Goal: Entertainment & Leisure: Consume media (video, audio)

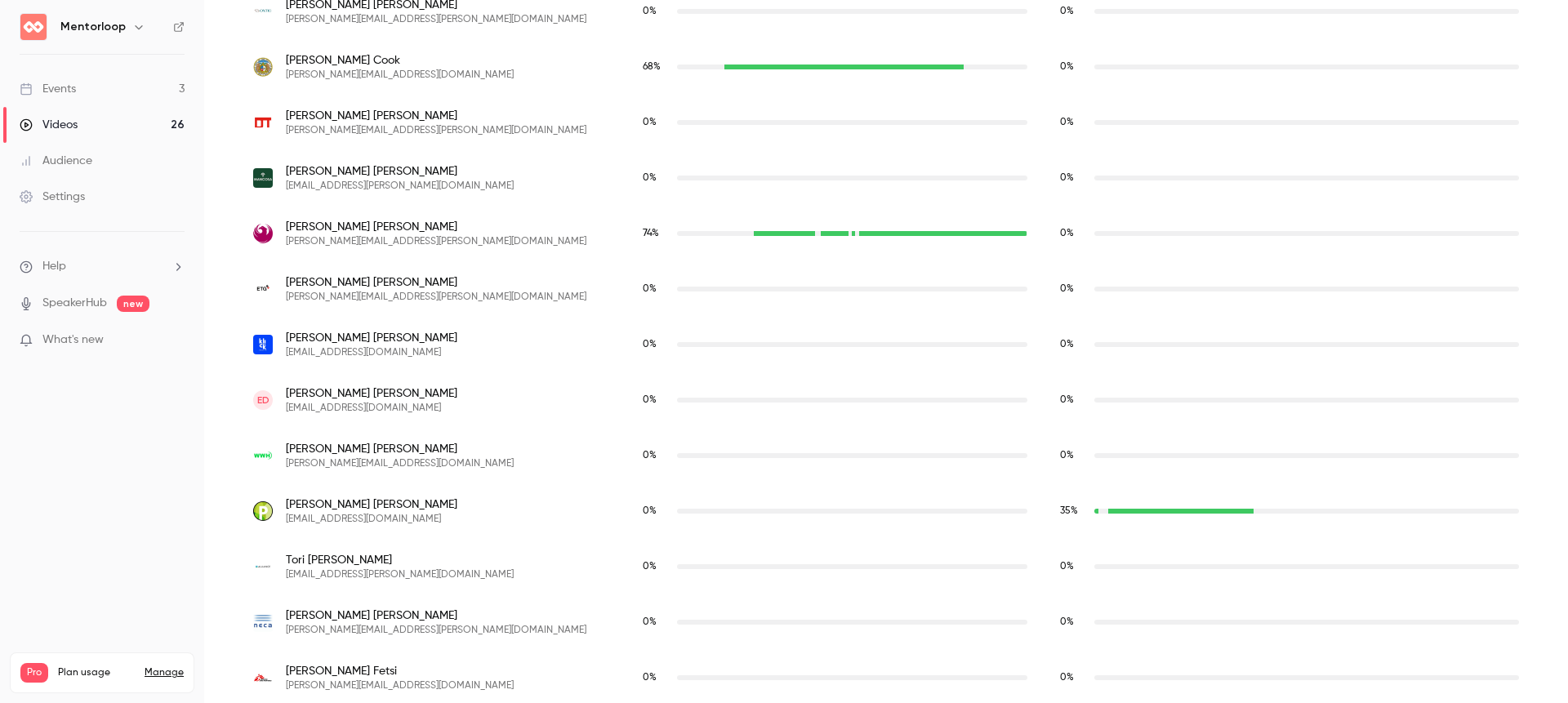
scroll to position [2198, 0]
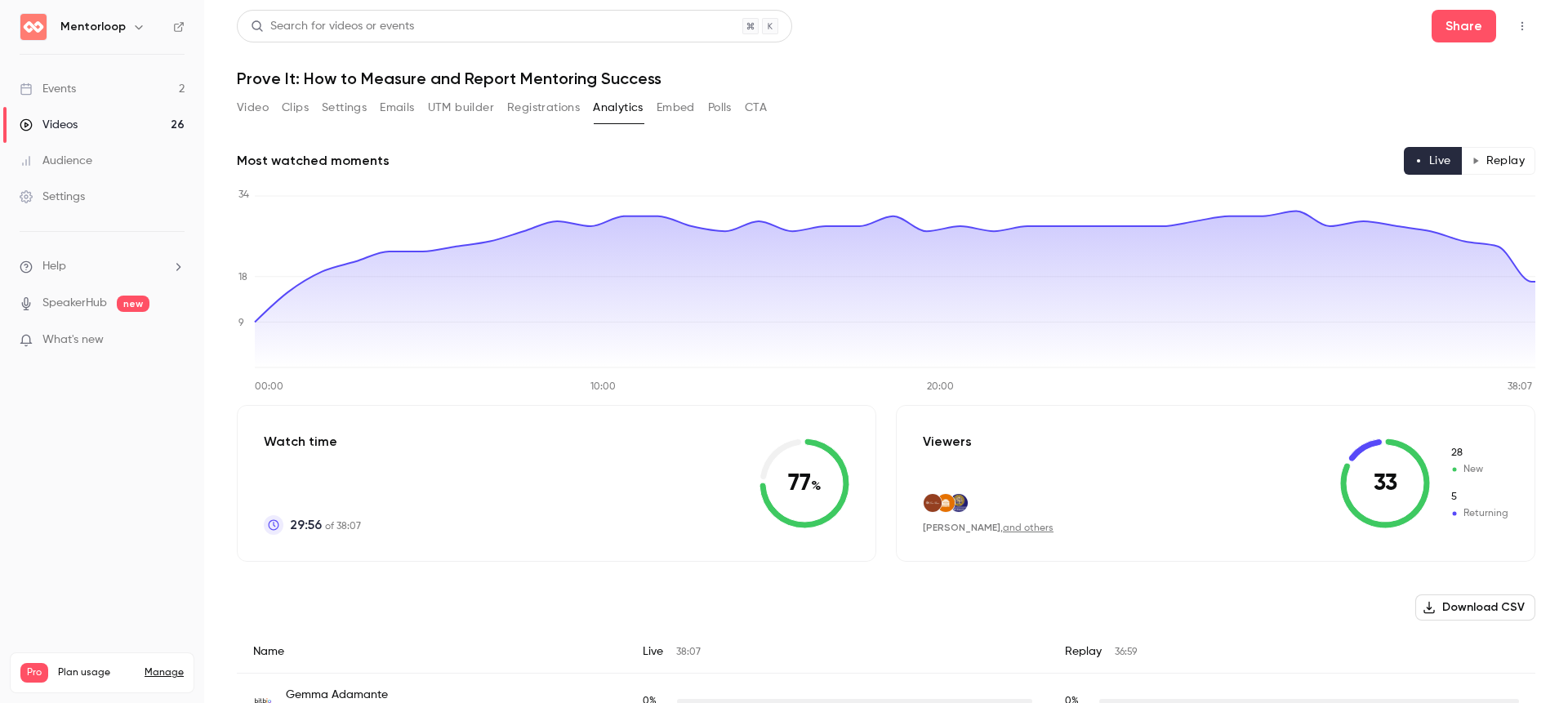
click at [1503, 161] on button "Replay" at bounding box center [1499, 161] width 75 height 28
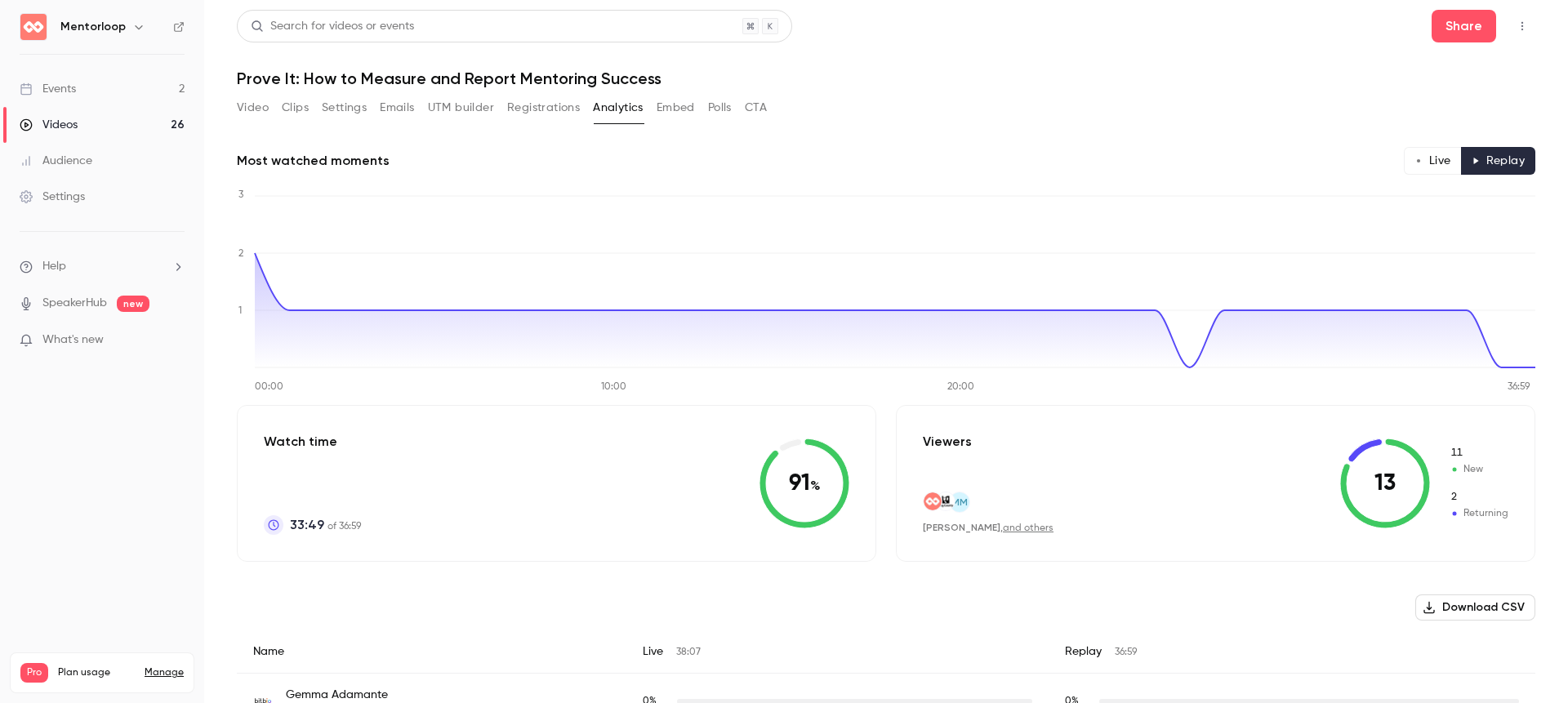
click at [259, 109] on button "Video" at bounding box center [253, 108] width 32 height 26
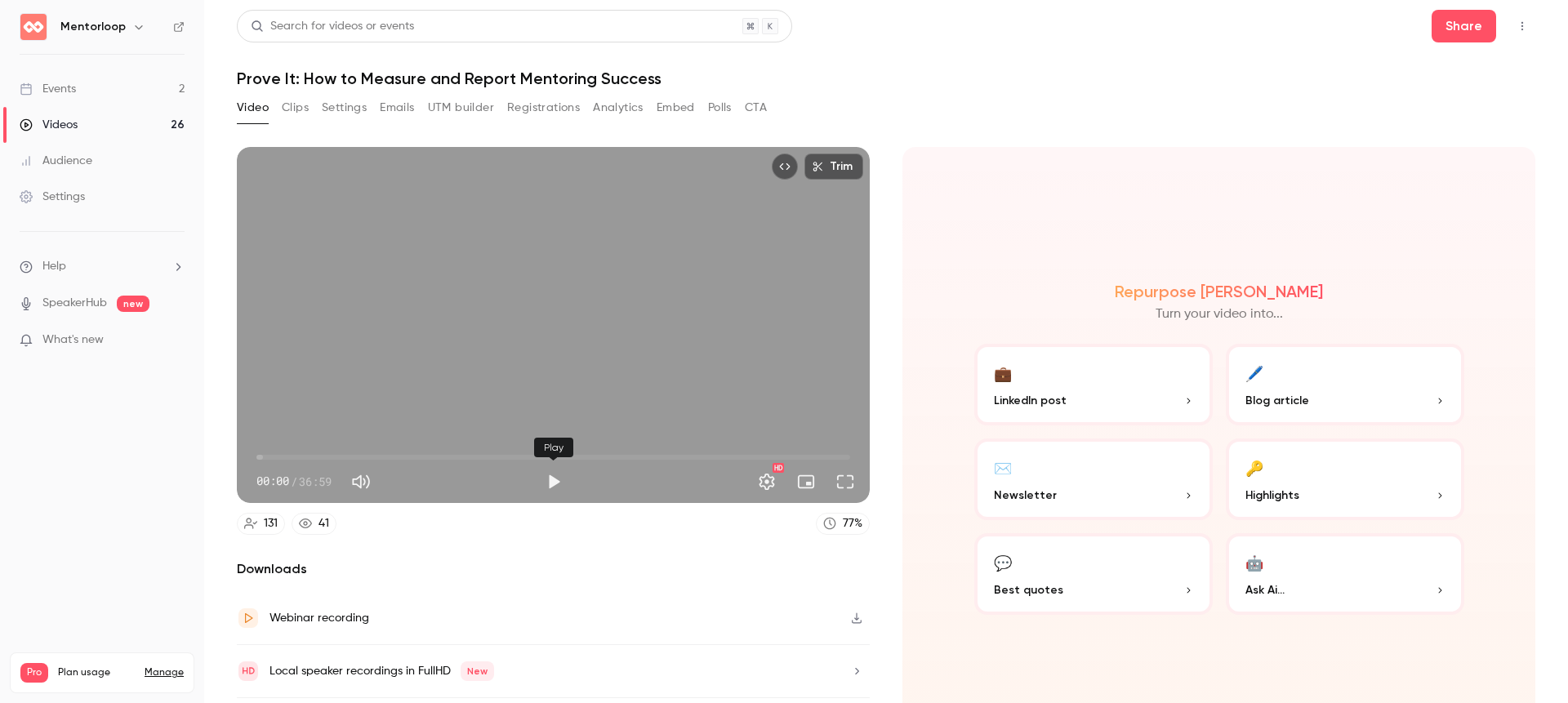
click at [551, 480] on button "Play" at bounding box center [554, 482] width 33 height 33
click at [316, 457] on span "00:27" at bounding box center [552, 457] width 593 height 26
click at [301, 458] on span "03:44" at bounding box center [552, 457] width 593 height 26
click at [474, 459] on span "13:35" at bounding box center [552, 457] width 593 height 26
click at [440, 456] on span "13:36" at bounding box center [552, 457] width 593 height 26
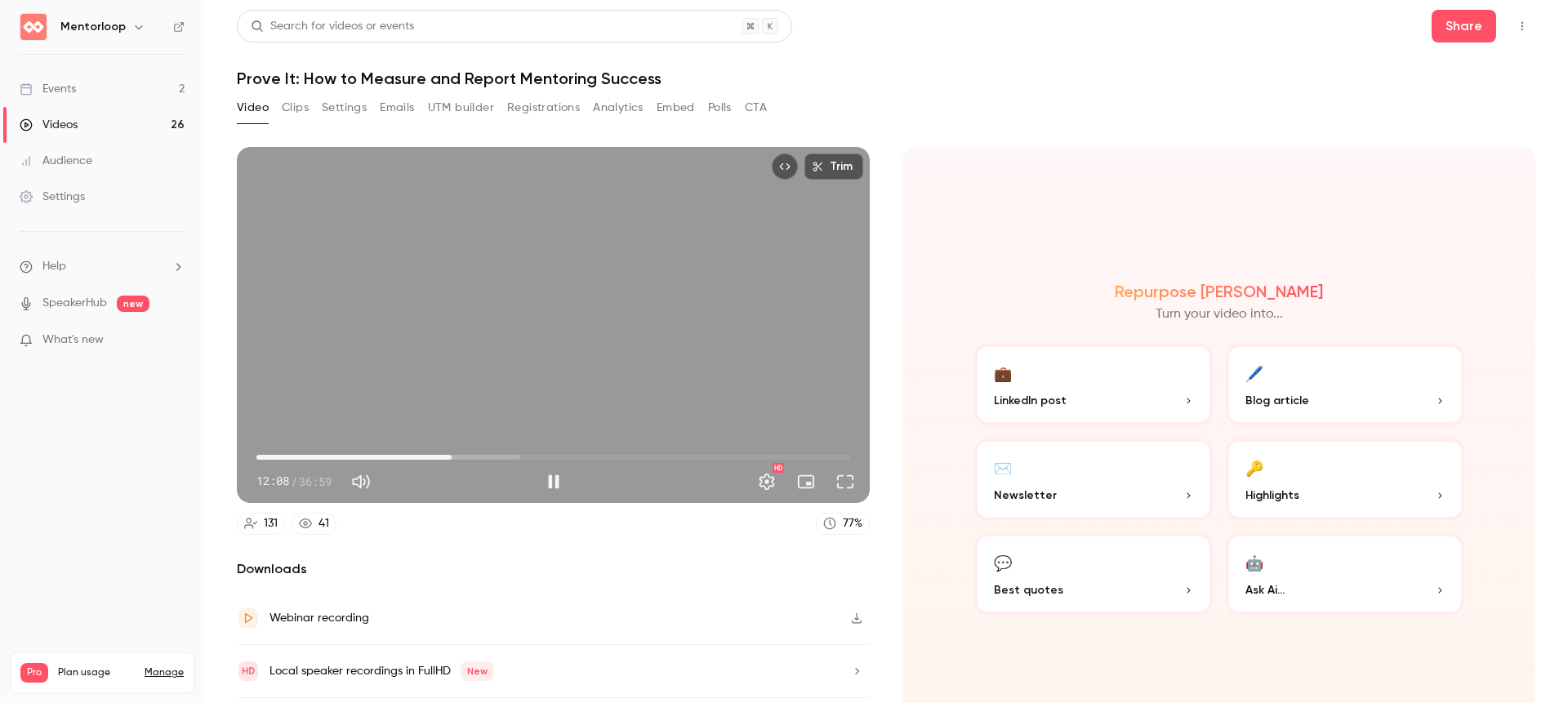
click at [619, 456] on span "12:08" at bounding box center [552, 457] width 593 height 26
click at [653, 456] on span "22:42" at bounding box center [552, 457] width 593 height 26
click at [674, 456] on span "24:45" at bounding box center [552, 457] width 593 height 26
click at [652, 454] on span "26:01" at bounding box center [552, 457] width 593 height 26
click at [666, 458] on span "25:32" at bounding box center [552, 457] width 593 height 26
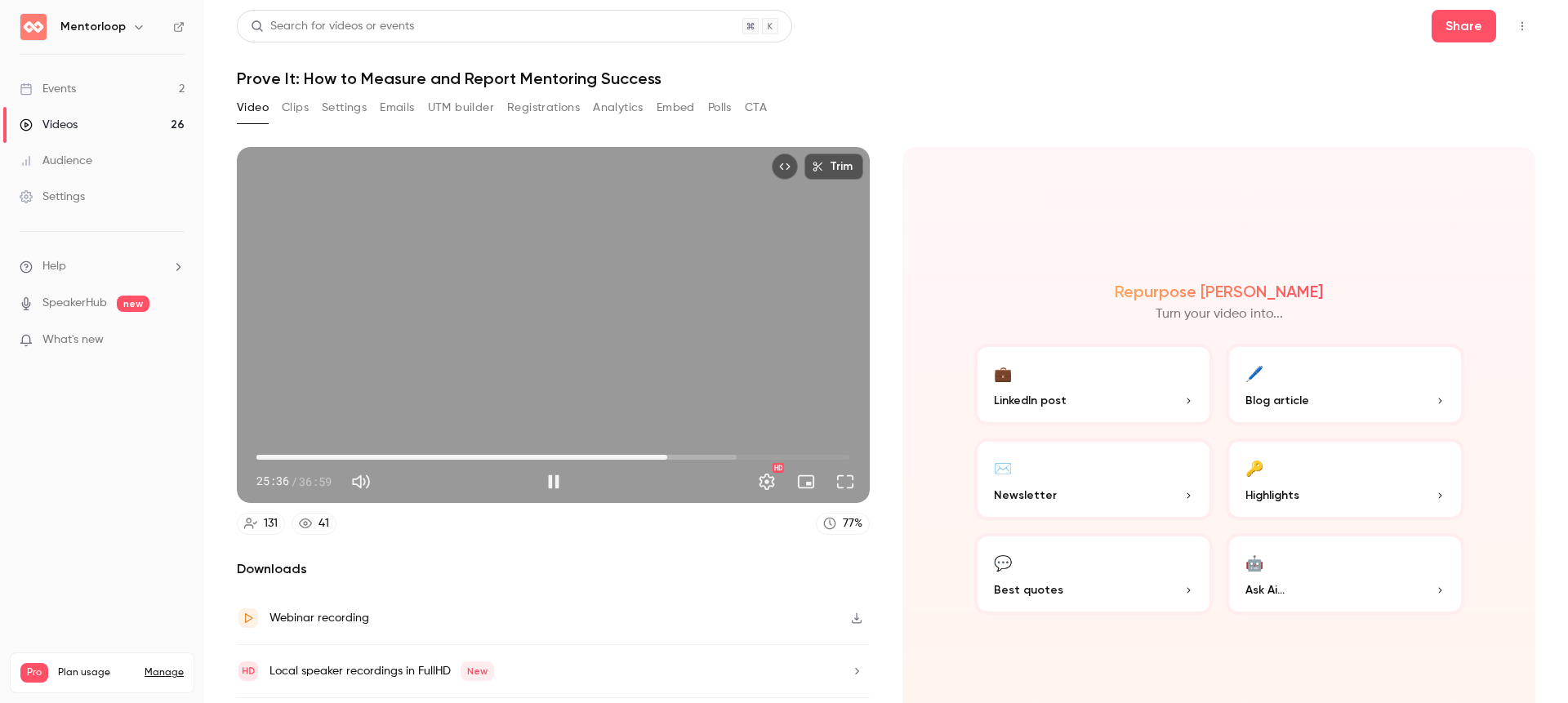
click at [708, 456] on span "25:36" at bounding box center [552, 457] width 593 height 26
click at [689, 457] on span "28:11" at bounding box center [552, 457] width 593 height 26
click at [720, 458] on span "28:17" at bounding box center [552, 457] width 593 height 26
click at [770, 456] on span "29:08" at bounding box center [552, 457] width 593 height 26
click at [758, 456] on span "32:02" at bounding box center [552, 457] width 593 height 26
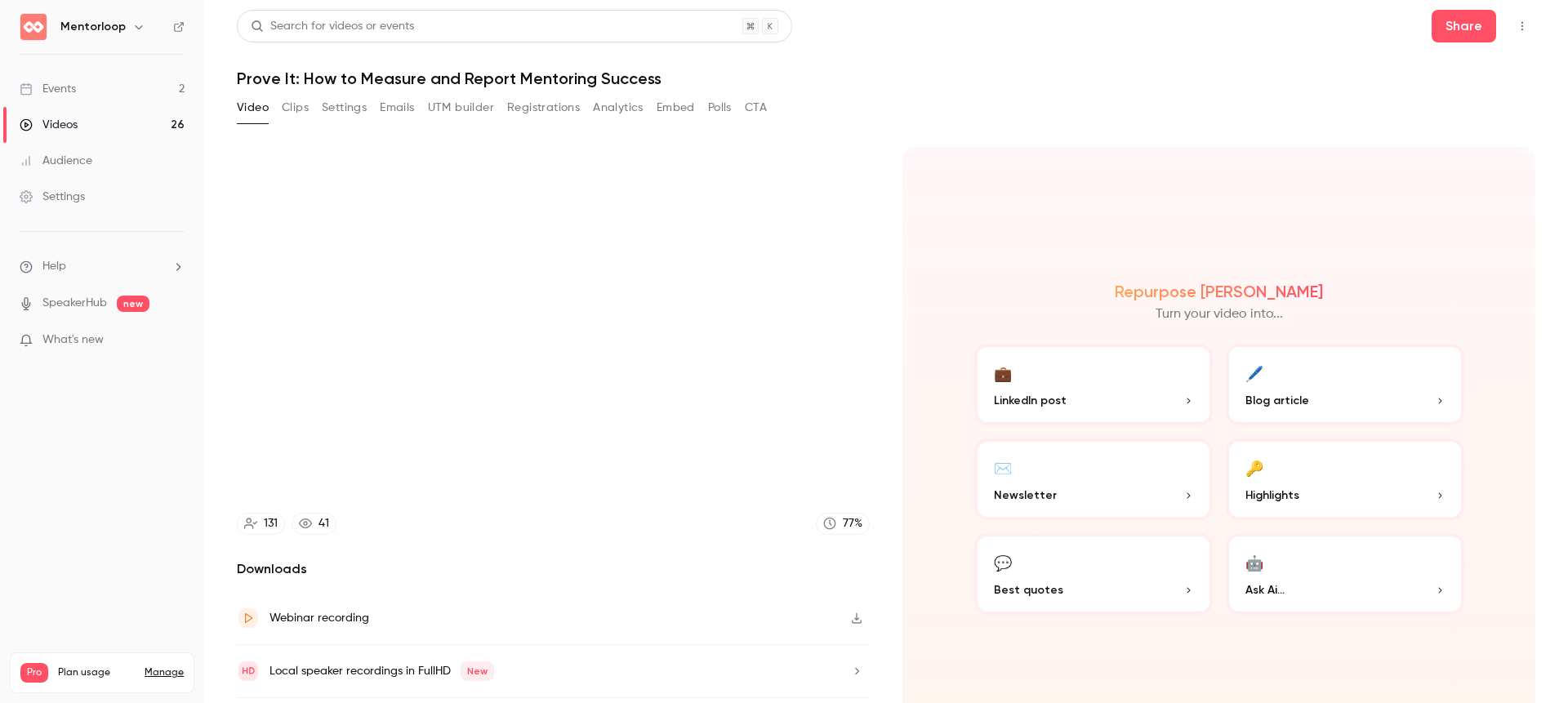
type input "******"
